Goal: Information Seeking & Learning: Learn about a topic

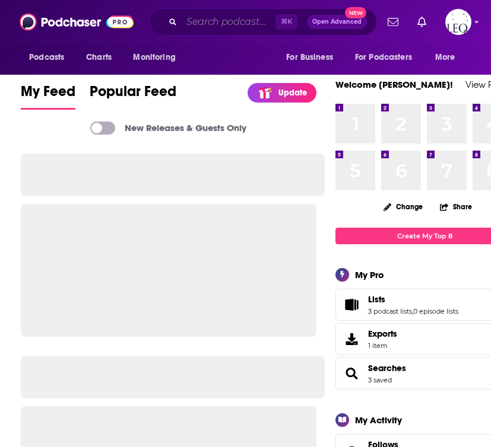
click at [207, 20] on input "Search podcasts, credits, & more..." at bounding box center [229, 21] width 94 height 19
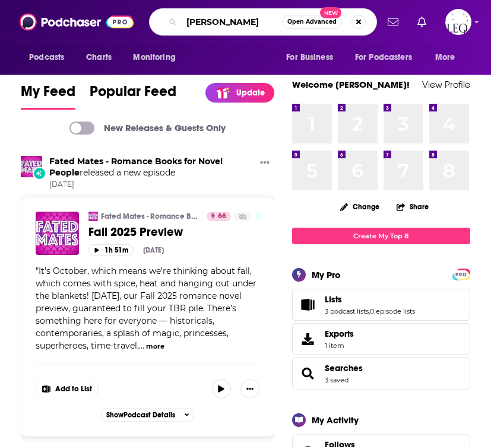
type input "[PERSON_NAME]"
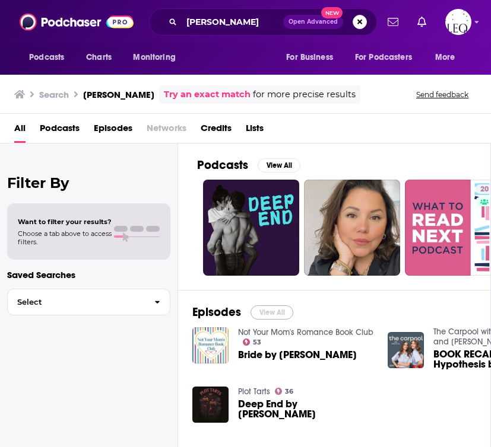
click at [276, 310] on button "View All" at bounding box center [271, 313] width 43 height 14
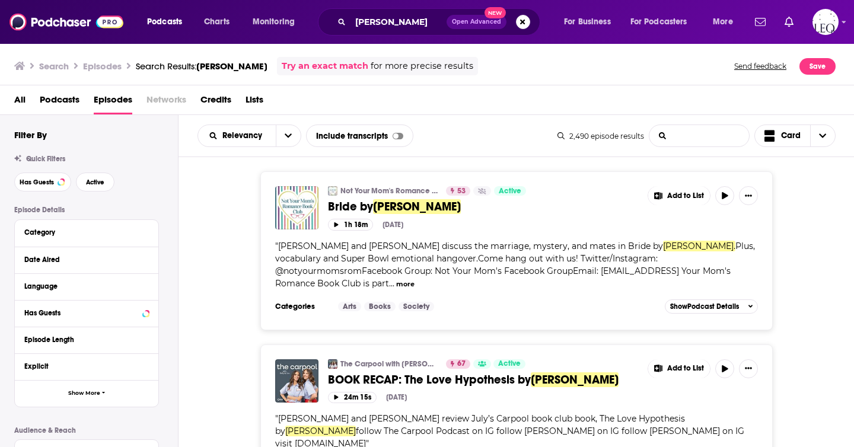
click at [490, 135] on hazelwood-list-search-input "List Search Input" at bounding box center [700, 135] width 100 height 21
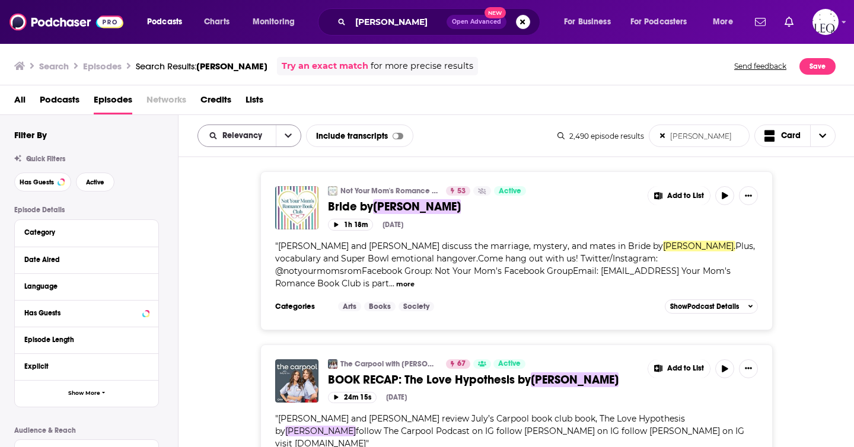
type hazelwood-list-search-input "ali hazelwood"
click at [291, 138] on icon "open menu" at bounding box center [288, 136] width 7 height 8
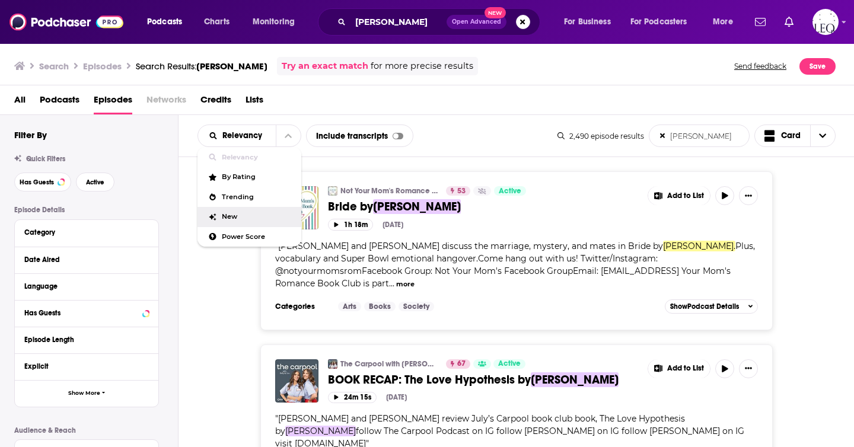
click at [235, 222] on div "New" at bounding box center [250, 217] width 104 height 20
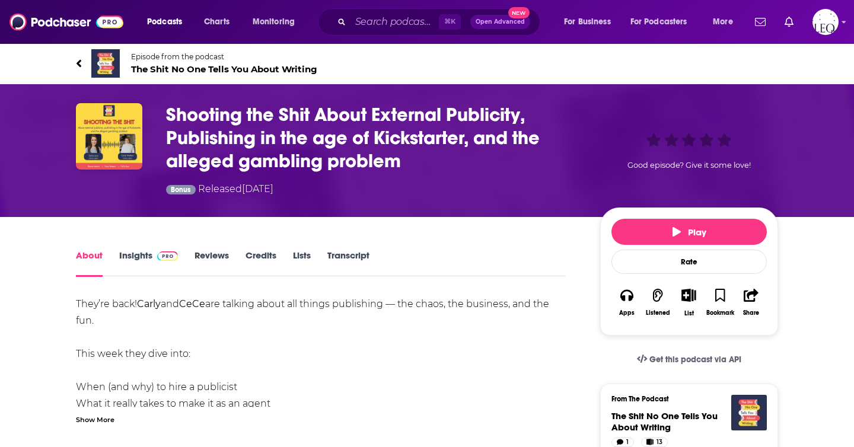
click at [135, 262] on link "Insights" at bounding box center [148, 263] width 59 height 27
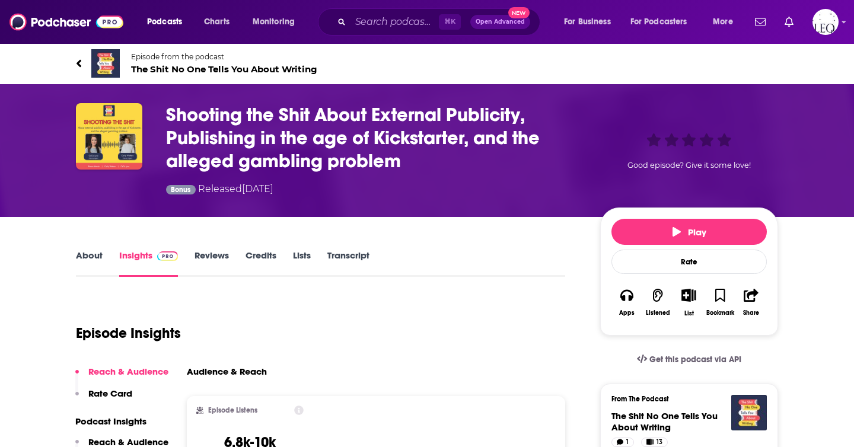
click at [90, 265] on link "About" at bounding box center [89, 263] width 27 height 27
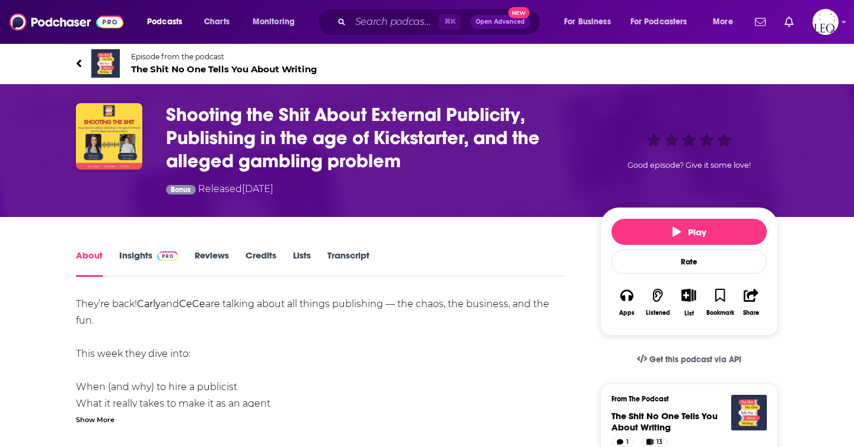
click at [97, 424] on div "Show More" at bounding box center [95, 419] width 39 height 11
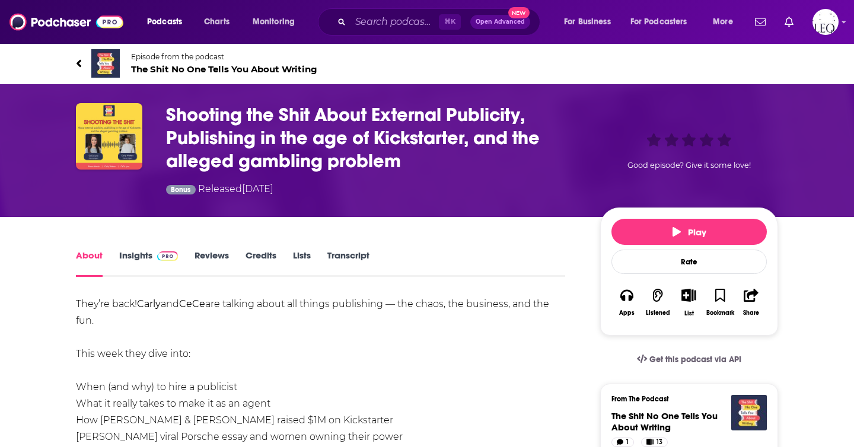
click at [138, 252] on link "Insights" at bounding box center [148, 263] width 59 height 27
